Goal: Task Accomplishment & Management: Manage account settings

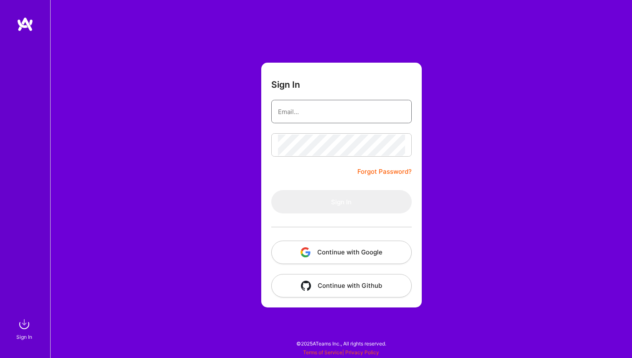
type input "[EMAIL_ADDRESS][DOMAIN_NAME]"
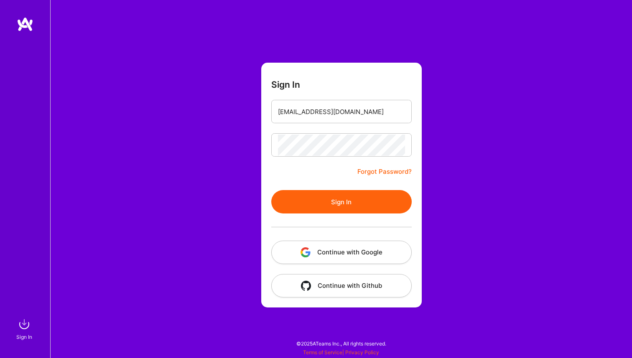
click at [336, 203] on button "Sign In" at bounding box center [341, 201] width 140 height 23
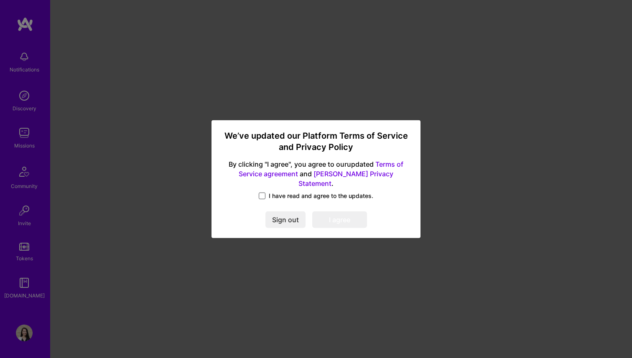
click at [262, 193] on span at bounding box center [262, 196] width 7 height 7
click at [0, 0] on input "I have read and agree to the updates." at bounding box center [0, 0] width 0 height 0
click at [353, 221] on button "I agree" at bounding box center [339, 219] width 55 height 17
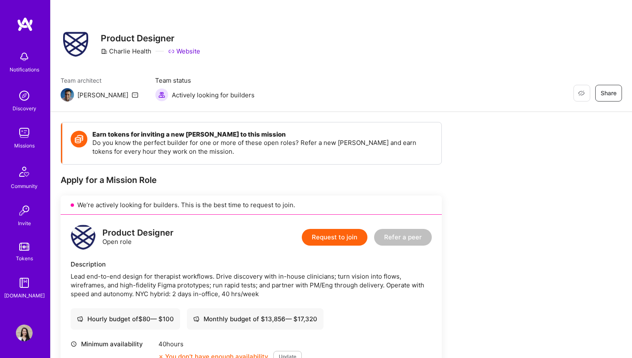
click at [23, 328] on img at bounding box center [24, 333] width 17 height 17
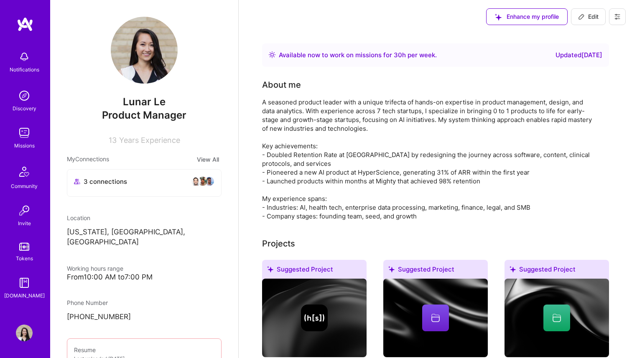
click at [417, 58] on div "Available now to work on missions for 30 h per week ." at bounding box center [358, 55] width 158 height 10
click at [597, 16] on span "Edit" at bounding box center [588, 17] width 20 height 8
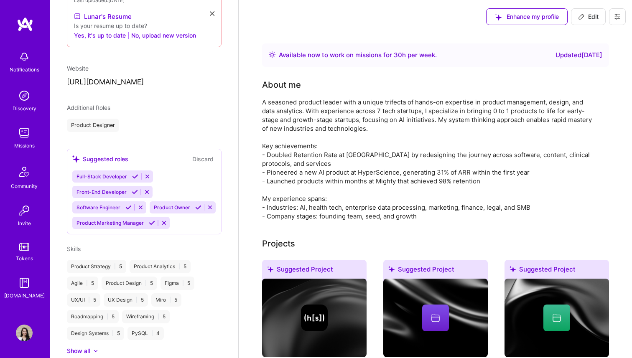
select select "US"
select select "Right Now"
